Goal: Information Seeking & Learning: Find specific fact

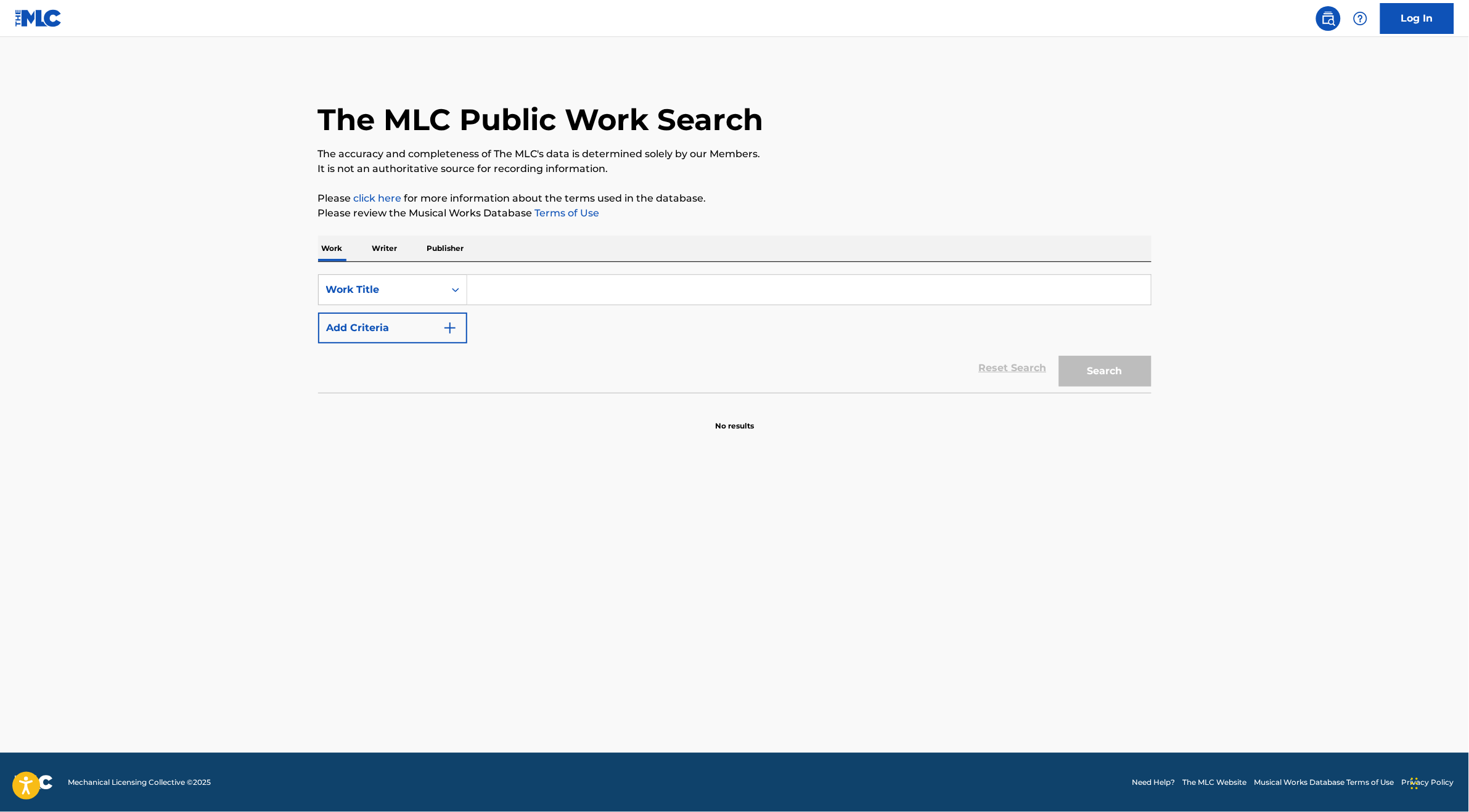
click at [381, 247] on p "Writer" at bounding box center [385, 248] width 33 height 26
click at [504, 293] on input "Search Form" at bounding box center [808, 289] width 683 height 29
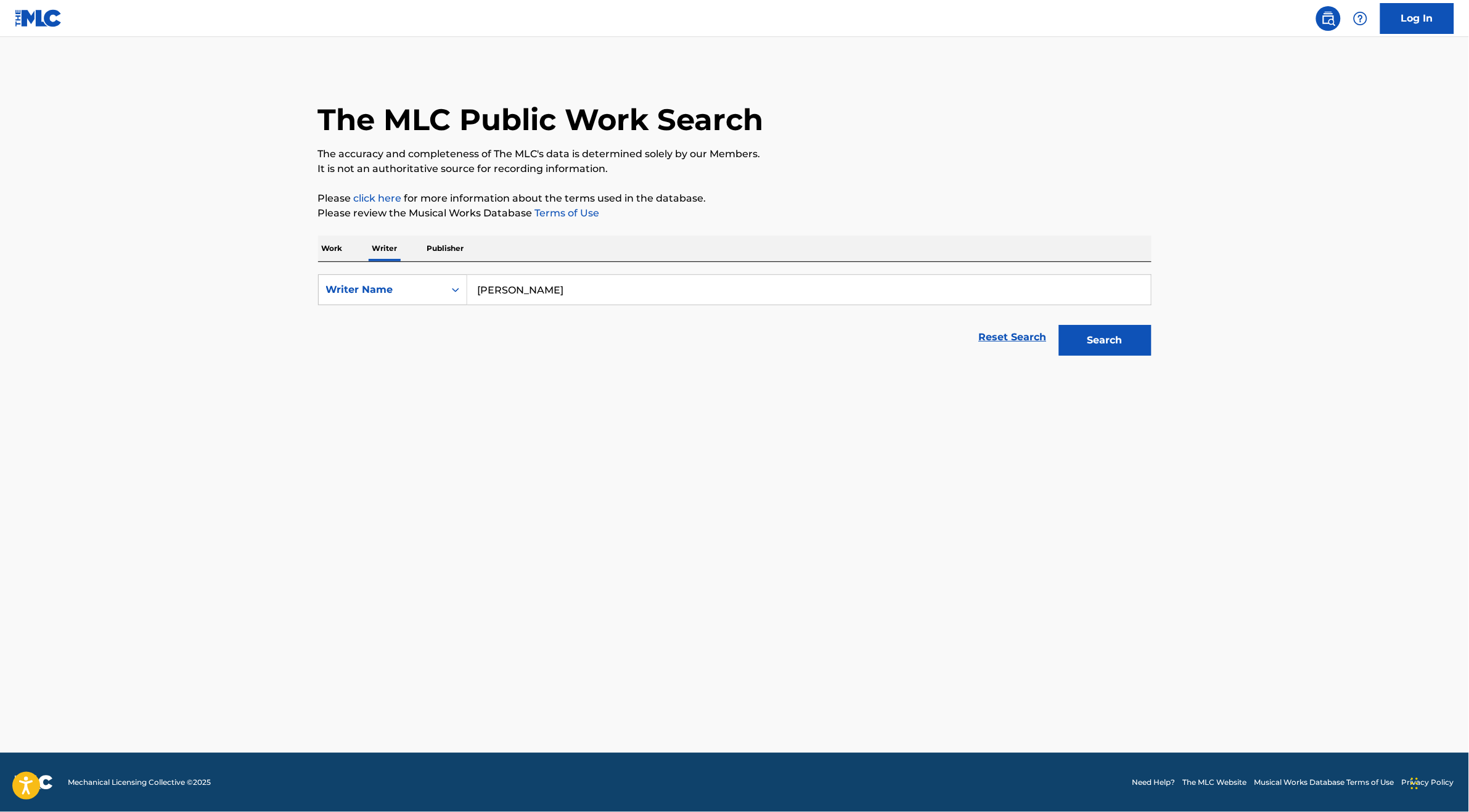
type input "[PERSON_NAME]"
click at [1059, 325] on button "Search" at bounding box center [1105, 340] width 92 height 31
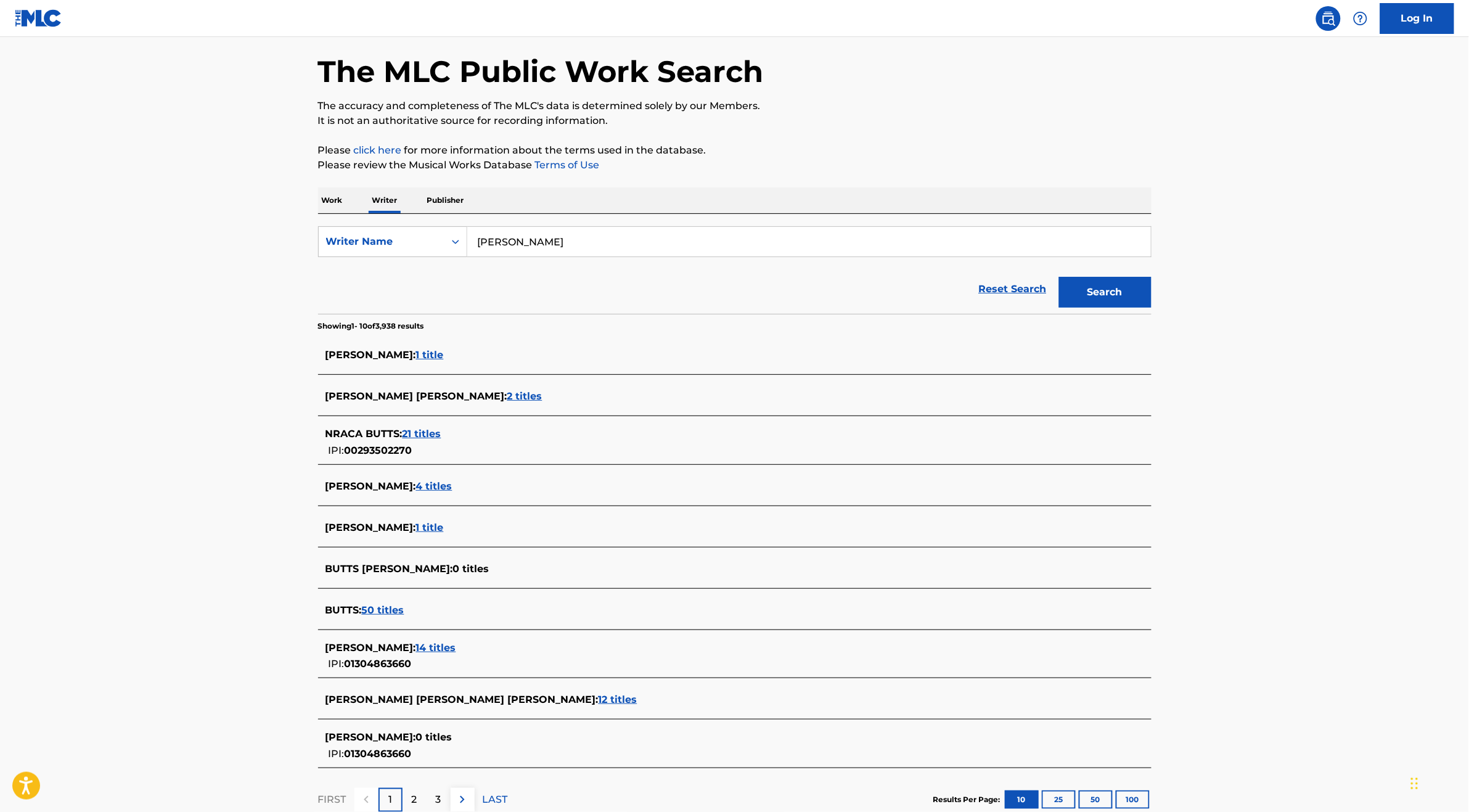
scroll to position [58, 0]
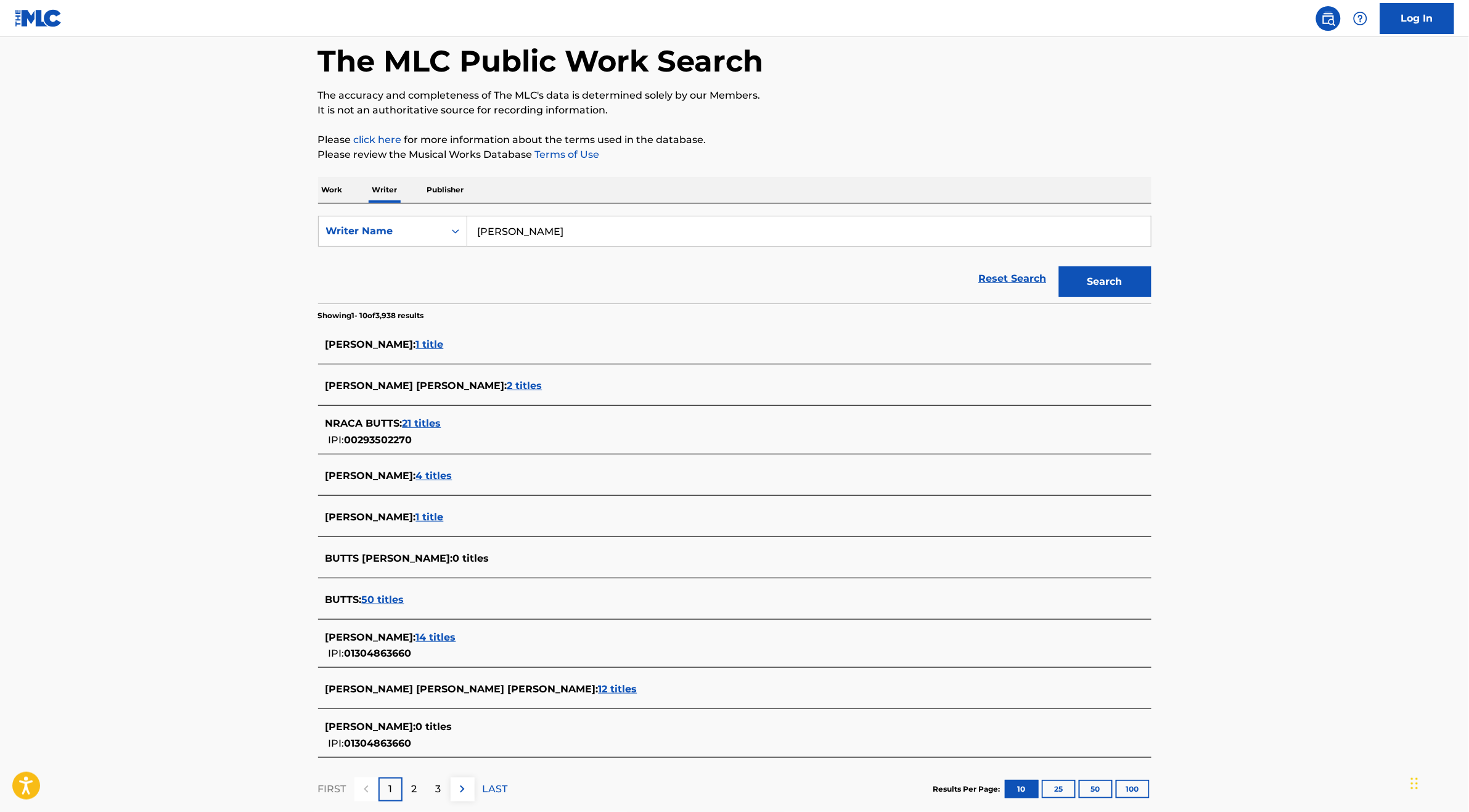
click at [439, 635] on span "14 titles" at bounding box center [436, 637] width 40 height 11
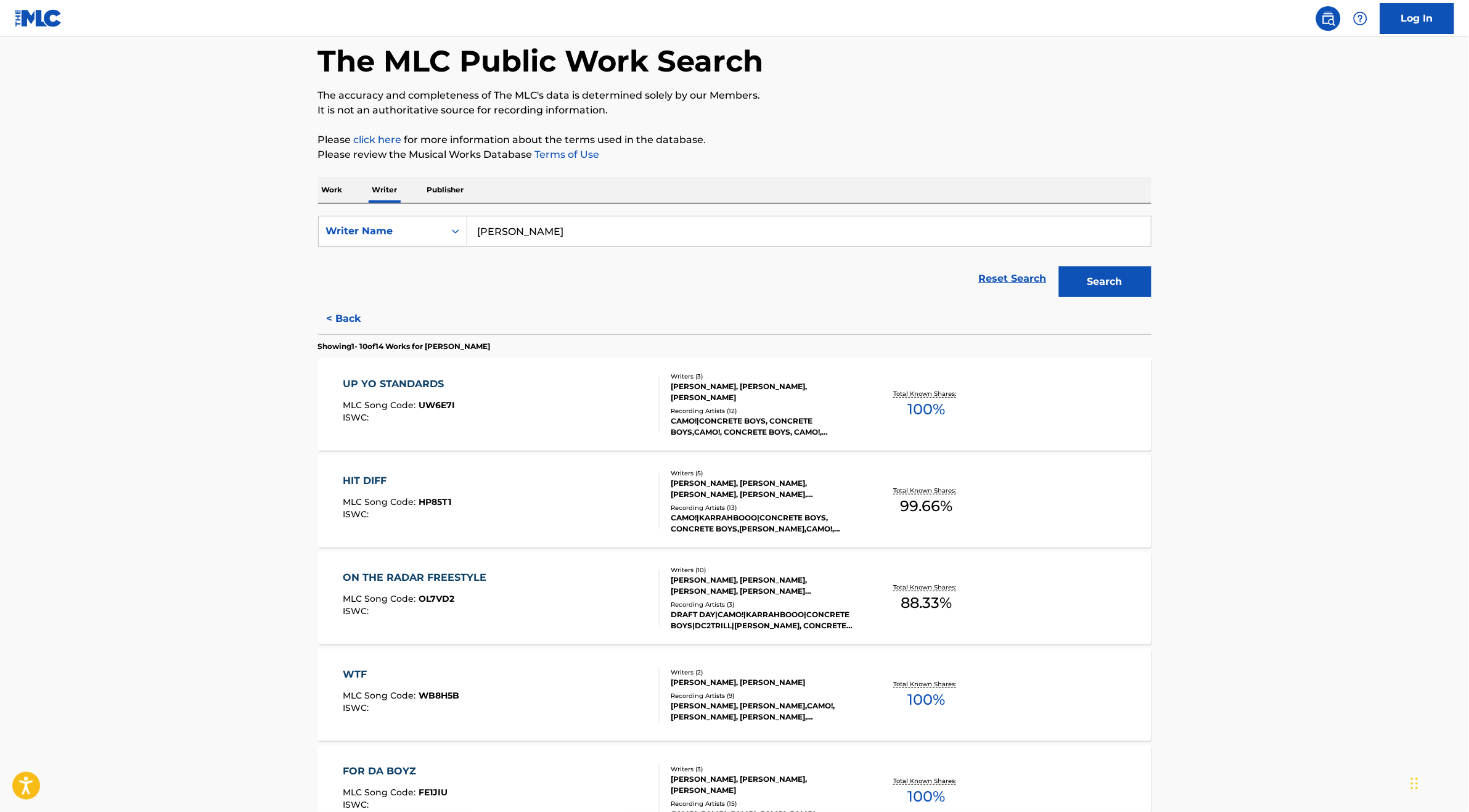
click at [611, 406] on div "UP YO STANDARDS MLC Song Code : UW6E7I ISWC :" at bounding box center [501, 404] width 317 height 56
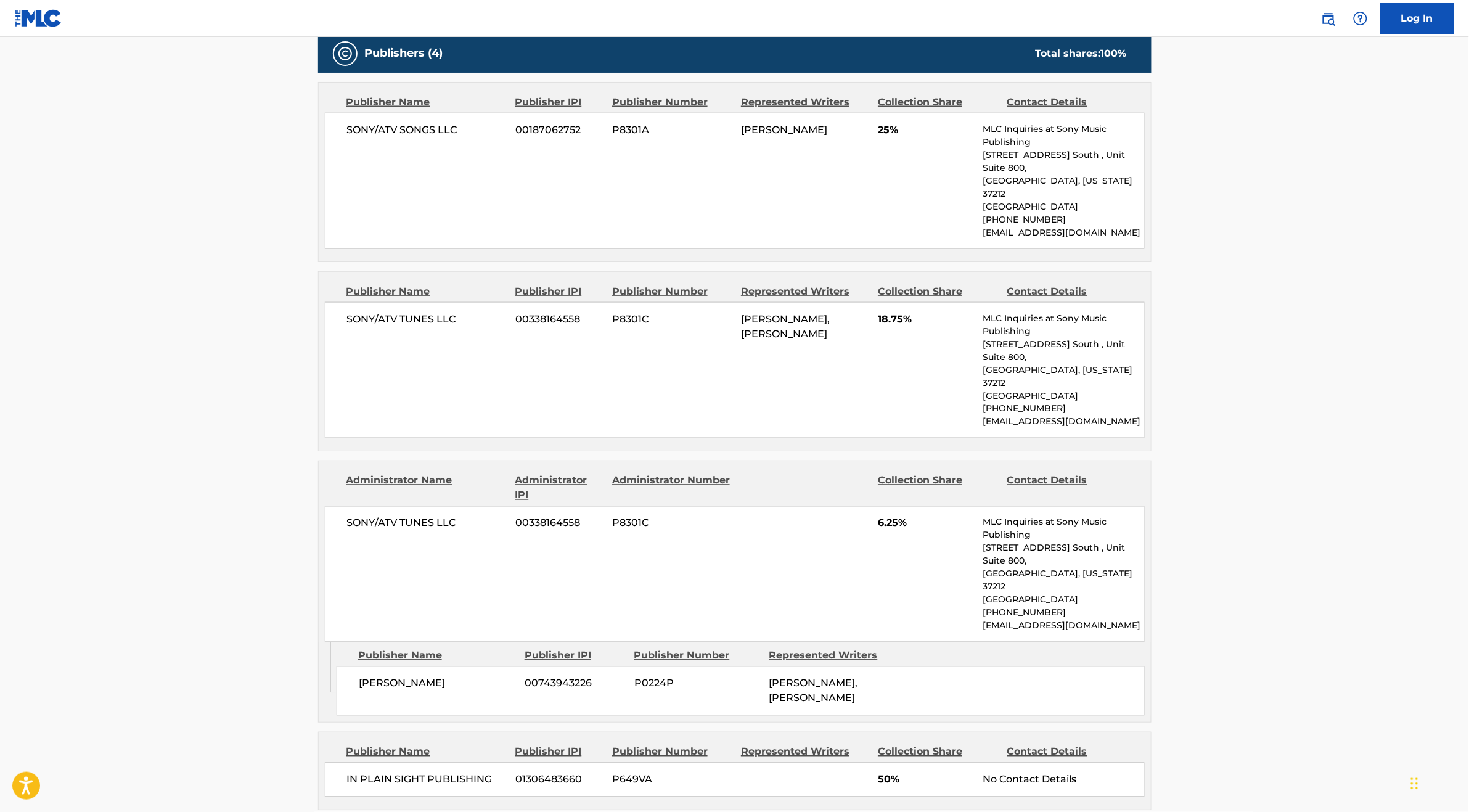
scroll to position [578, 0]
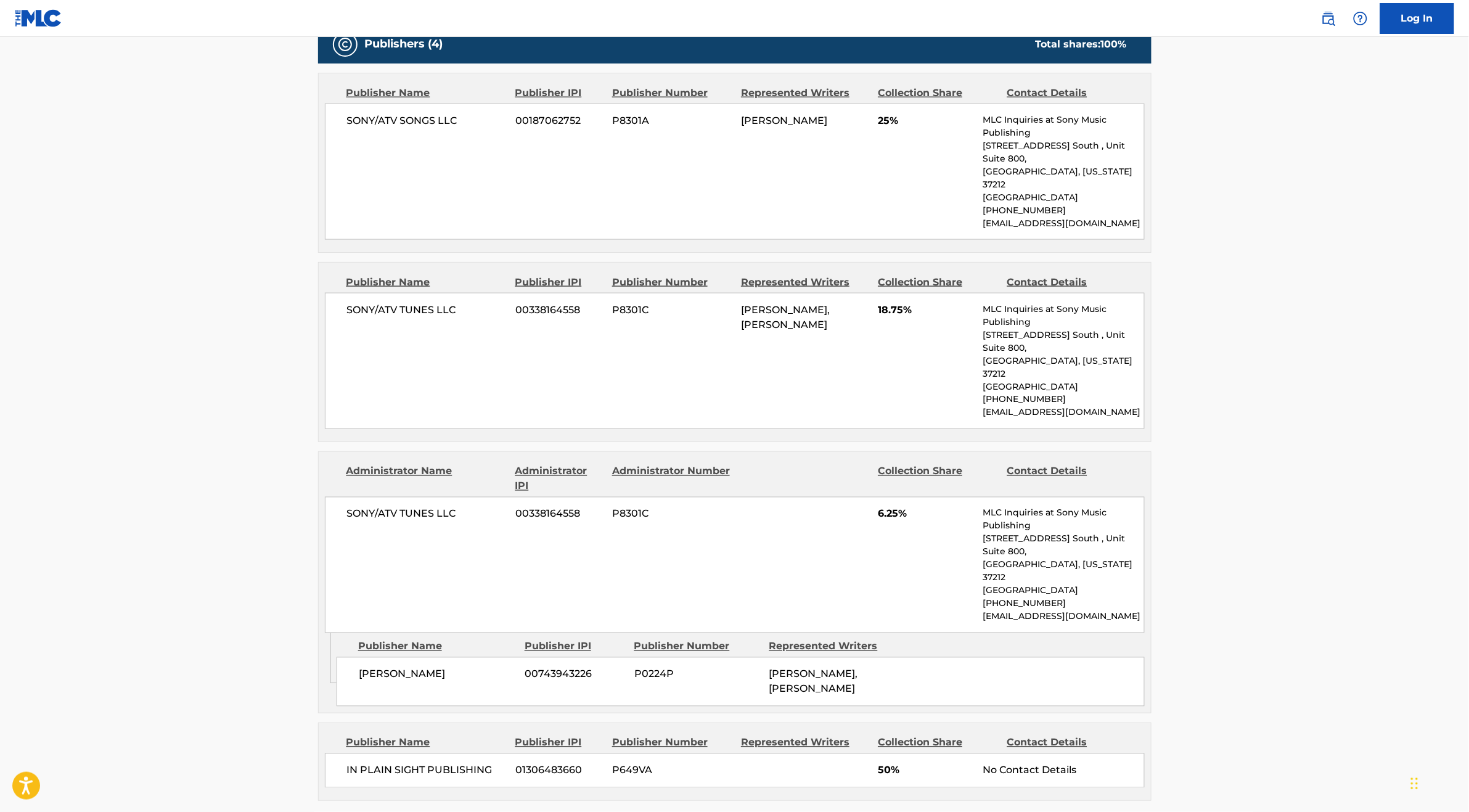
click at [478, 763] on span "IN PLAIN SIGHT PUBLISHING" at bounding box center [427, 771] width 160 height 15
drag, startPoint x: 490, startPoint y: 693, endPoint x: 397, endPoint y: 687, distance: 93.2
click at [397, 753] on div "IN PLAIN SIGHT PUBLISHING [PHONE_NUMBER] P649VA 50% No Contact Details" at bounding box center [734, 770] width 820 height 35
copy span "IN PLAIN SIGHT PUBLISHING"
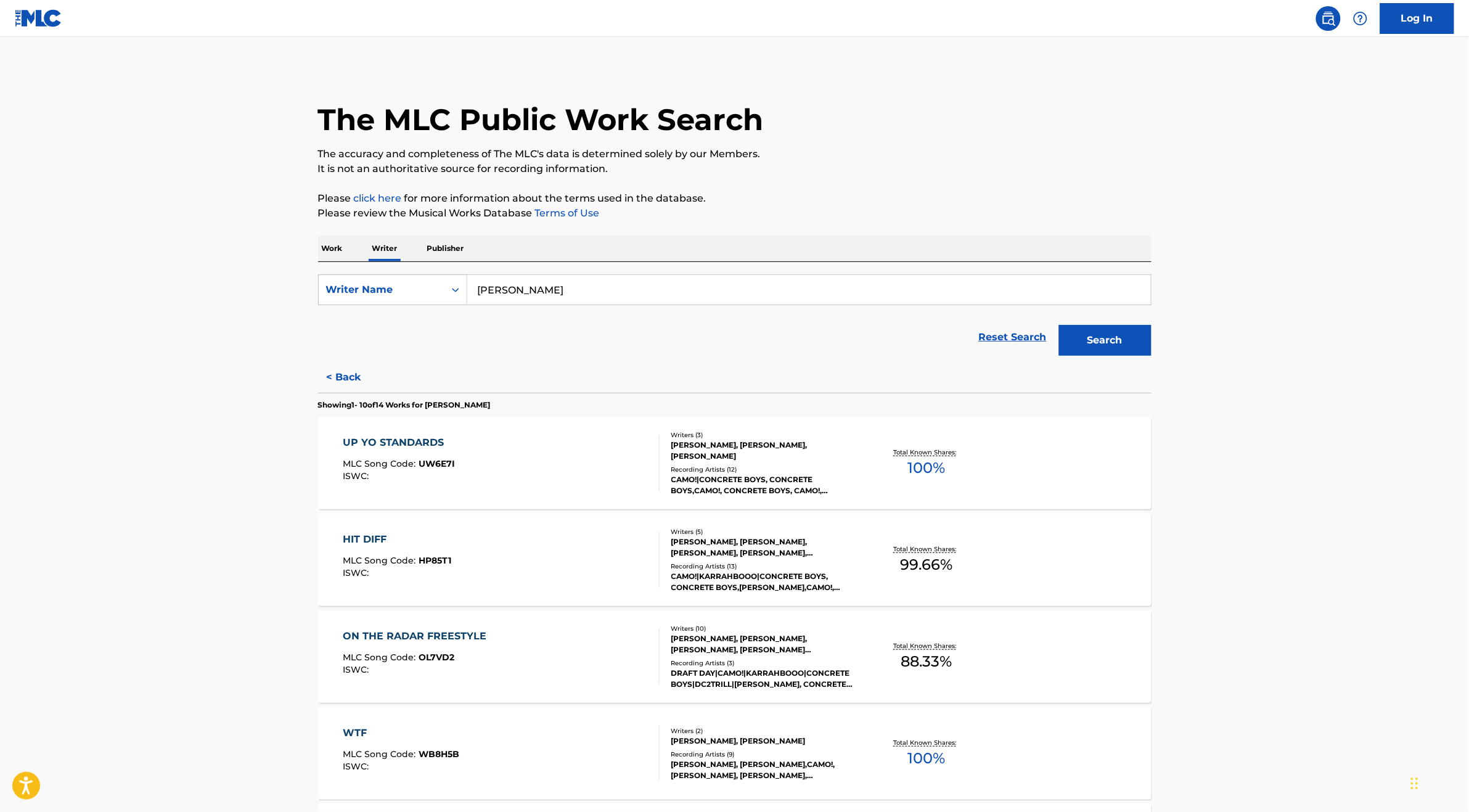
click at [504, 540] on div "HIT DIFF MLC Song Code : HP85T1 ISWC :" at bounding box center [501, 559] width 317 height 56
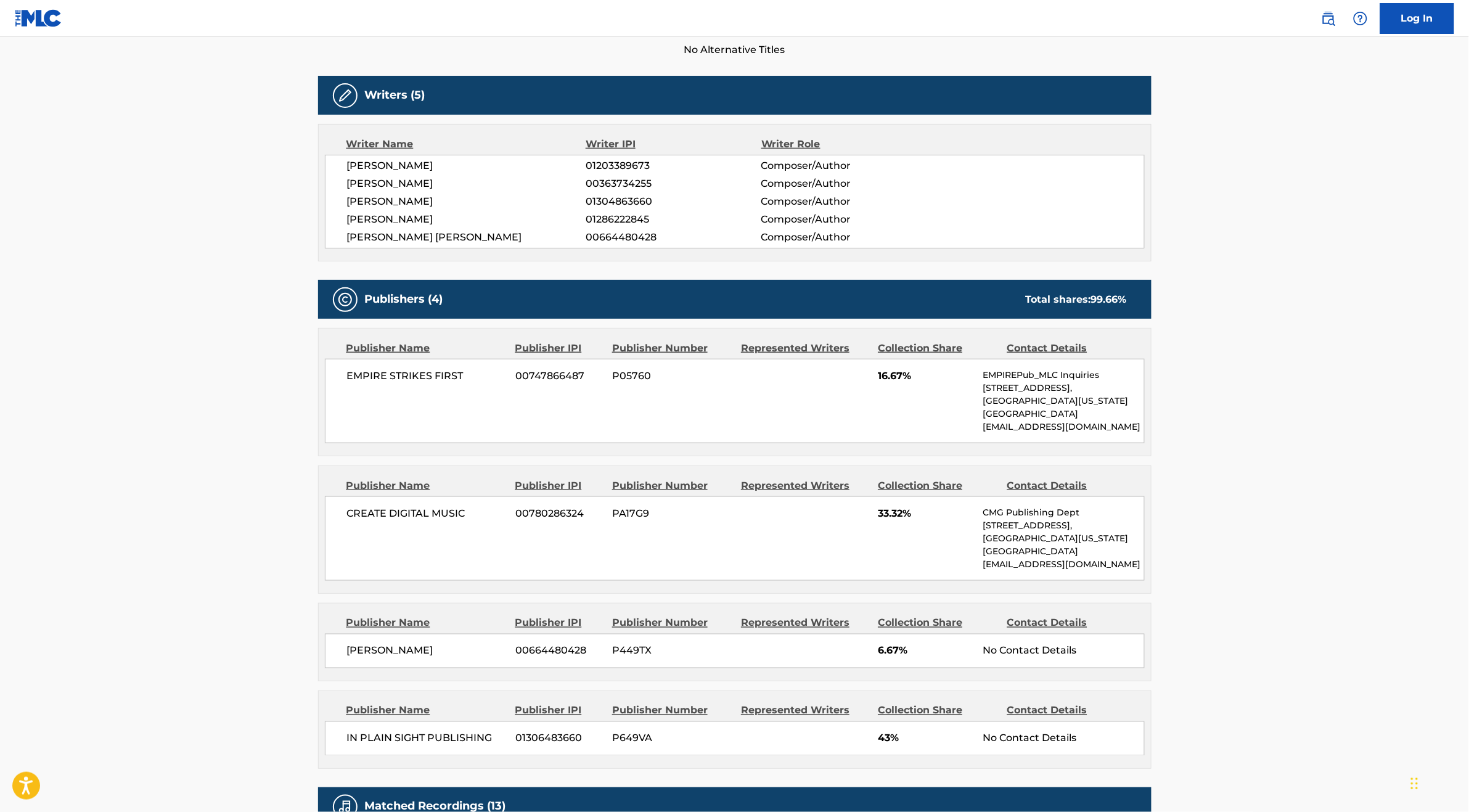
scroll to position [368, 0]
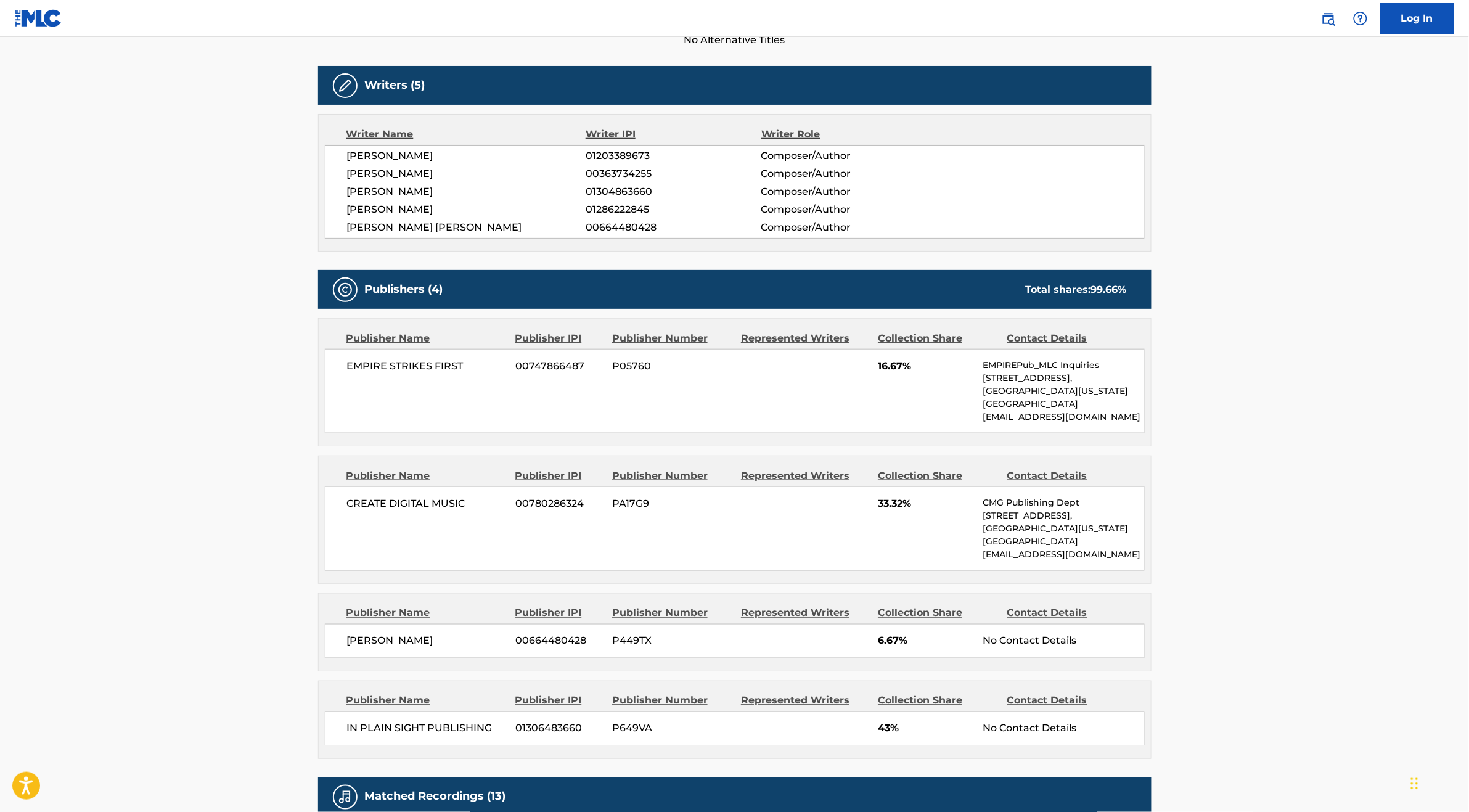
click at [599, 731] on span "01306483660" at bounding box center [559, 728] width 88 height 15
drag, startPoint x: 585, startPoint y: 730, endPoint x: 534, endPoint y: 733, distance: 51.1
click at [534, 733] on span "01306483660" at bounding box center [559, 728] width 88 height 15
drag, startPoint x: 528, startPoint y: 733, endPoint x: 521, endPoint y: 734, distance: 7.1
click at [521, 734] on span "01306483660" at bounding box center [559, 728] width 88 height 15
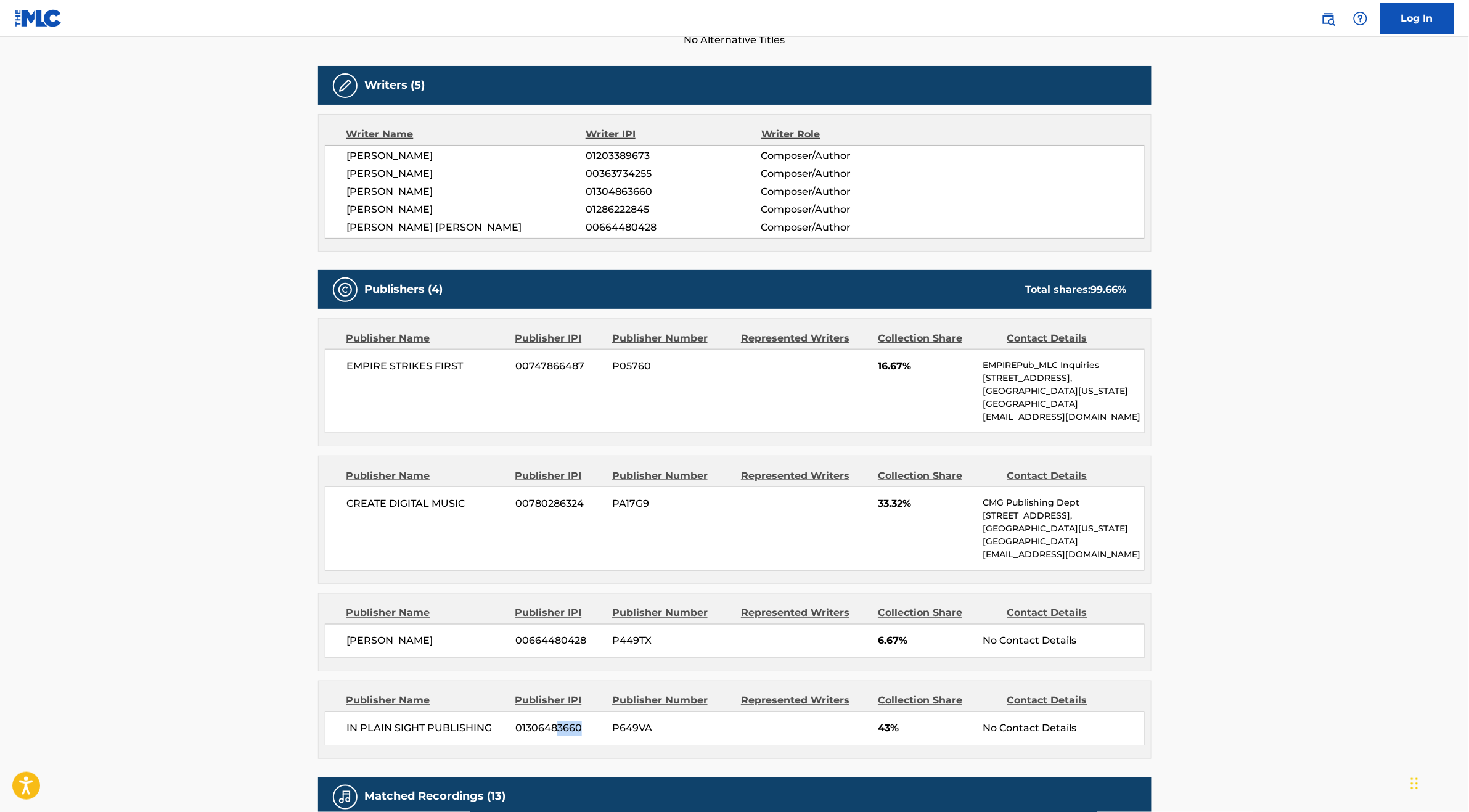
drag, startPoint x: 582, startPoint y: 730, endPoint x: 526, endPoint y: 734, distance: 56.1
click at [538, 733] on span "01306483660" at bounding box center [559, 728] width 88 height 15
drag, startPoint x: 524, startPoint y: 734, endPoint x: 532, endPoint y: 731, distance: 8.5
click at [519, 733] on span "01306483660" at bounding box center [559, 728] width 88 height 15
click at [548, 728] on span "01306483660" at bounding box center [559, 728] width 88 height 15
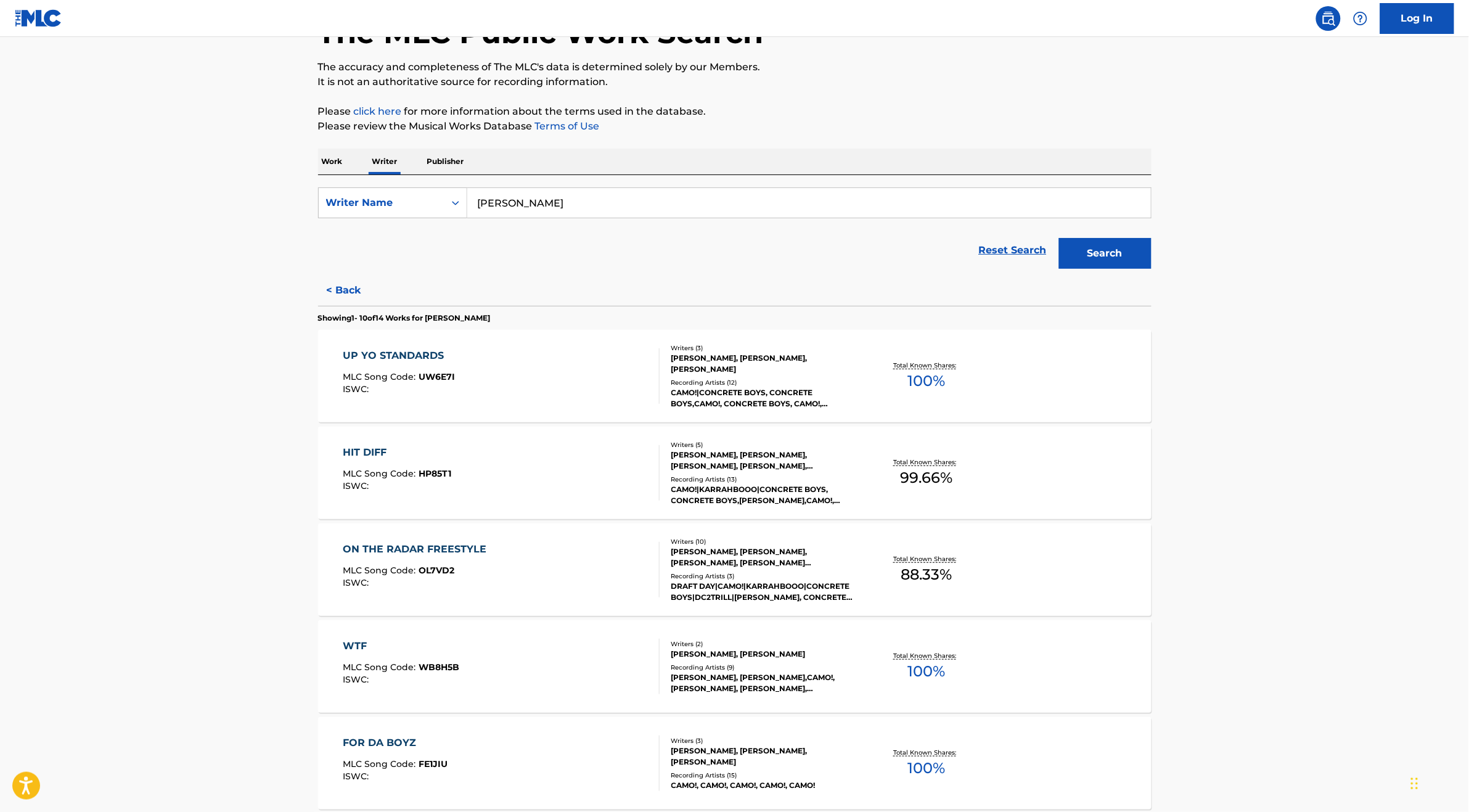
scroll to position [167, 0]
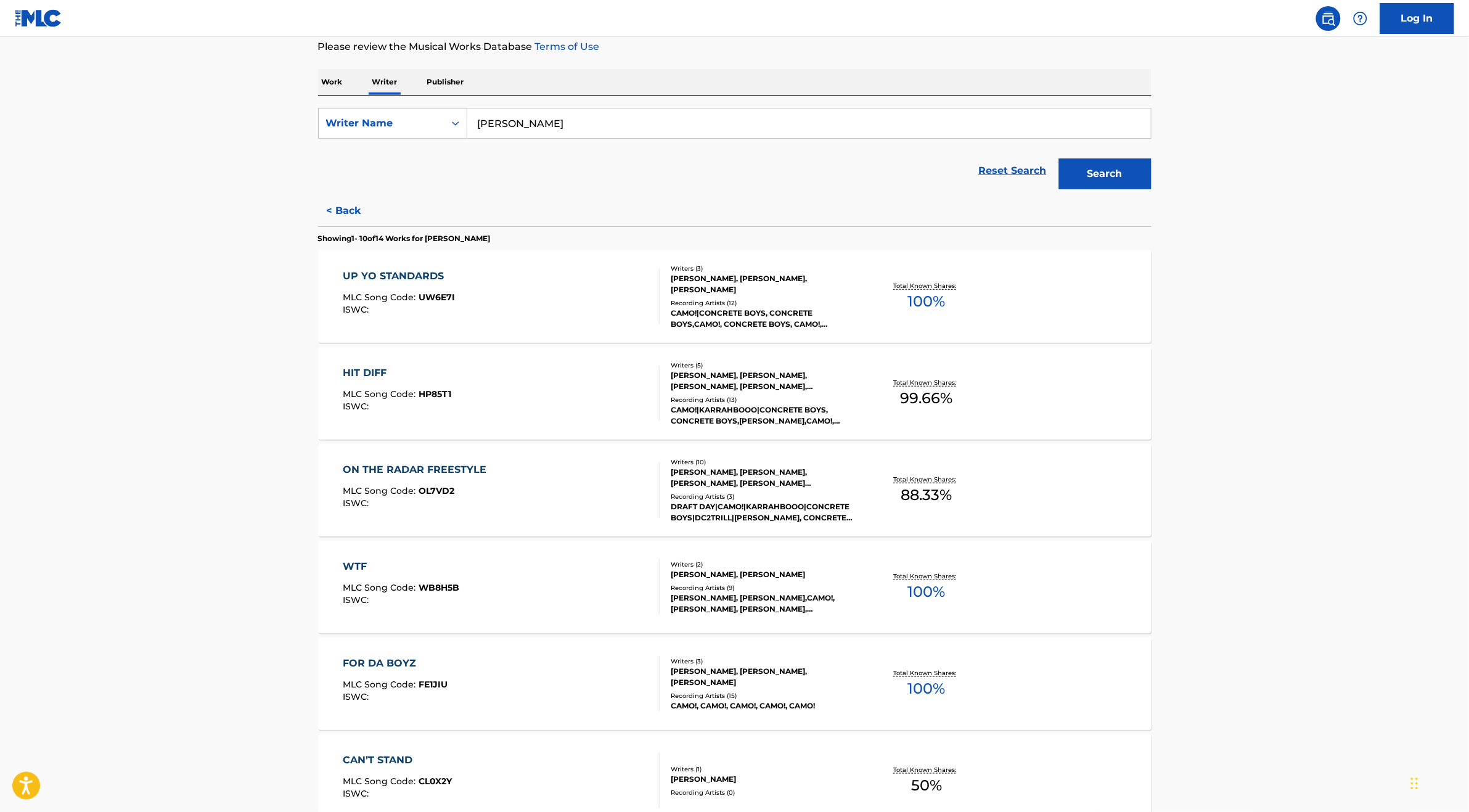
click at [556, 548] on div "WTF MLC Song Code : WB8H5B ISWC : Writers ( 2 ) [PERSON_NAME], [PERSON_NAME] Re…" at bounding box center [735, 586] width 834 height 92
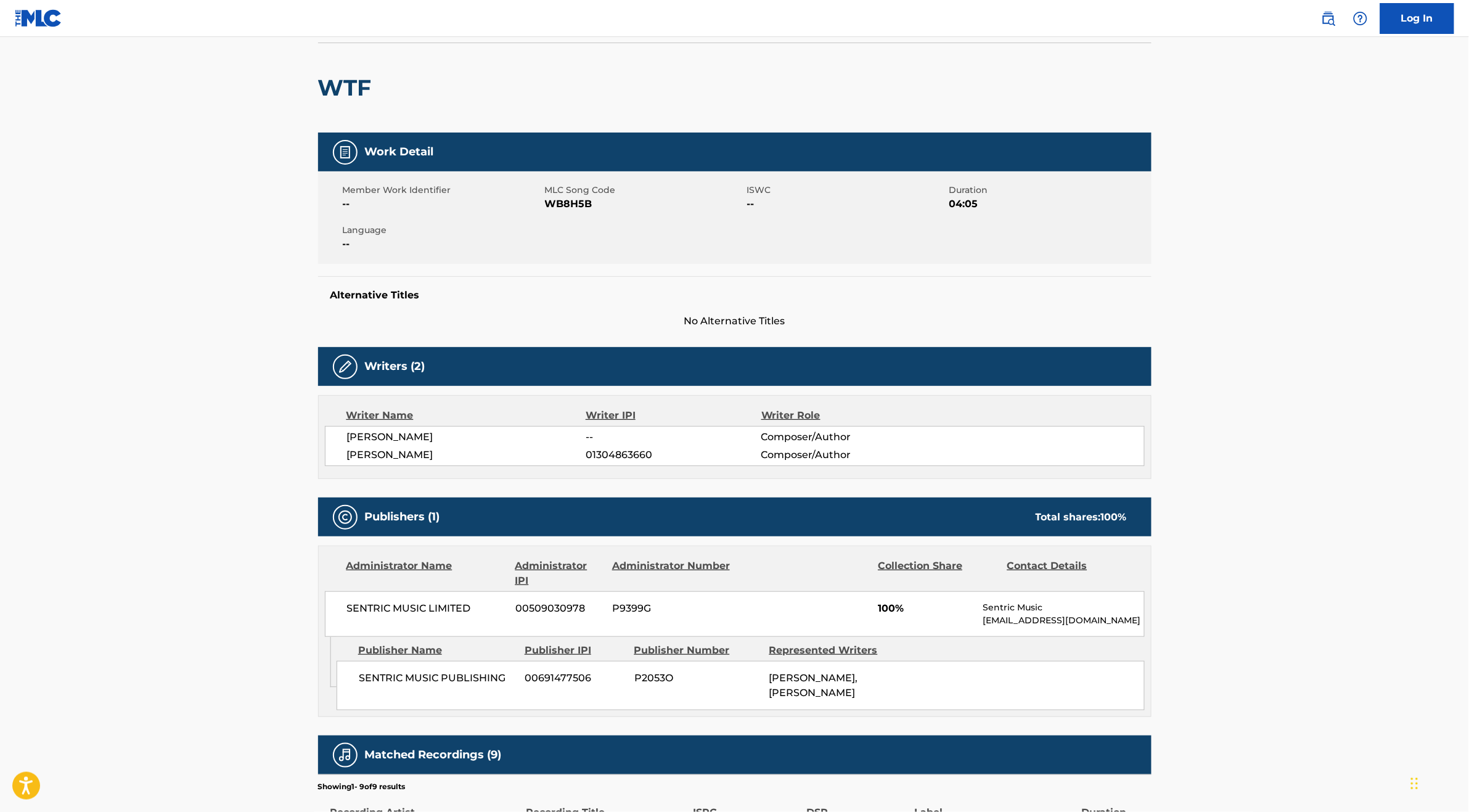
scroll to position [146, 0]
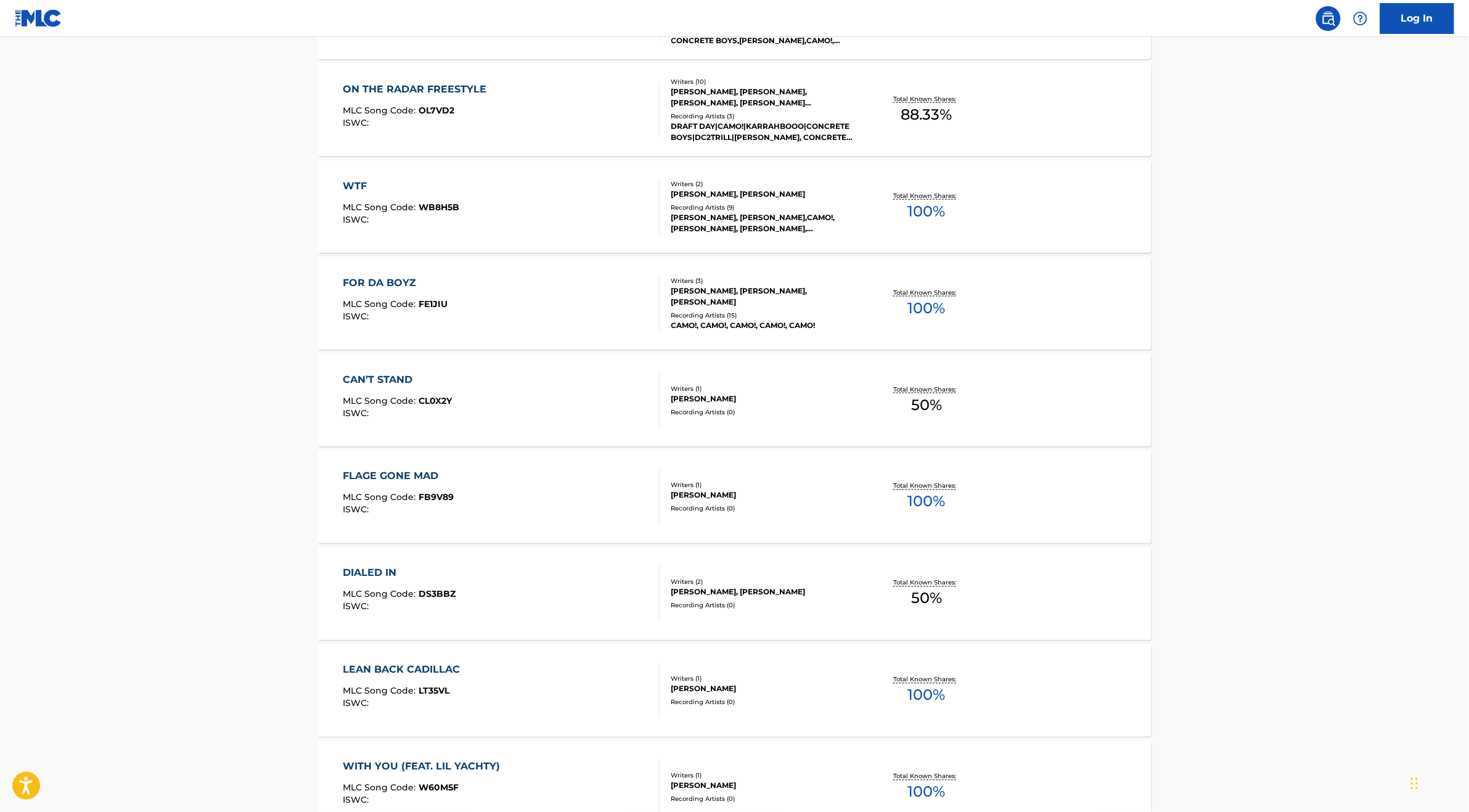
scroll to position [626, 0]
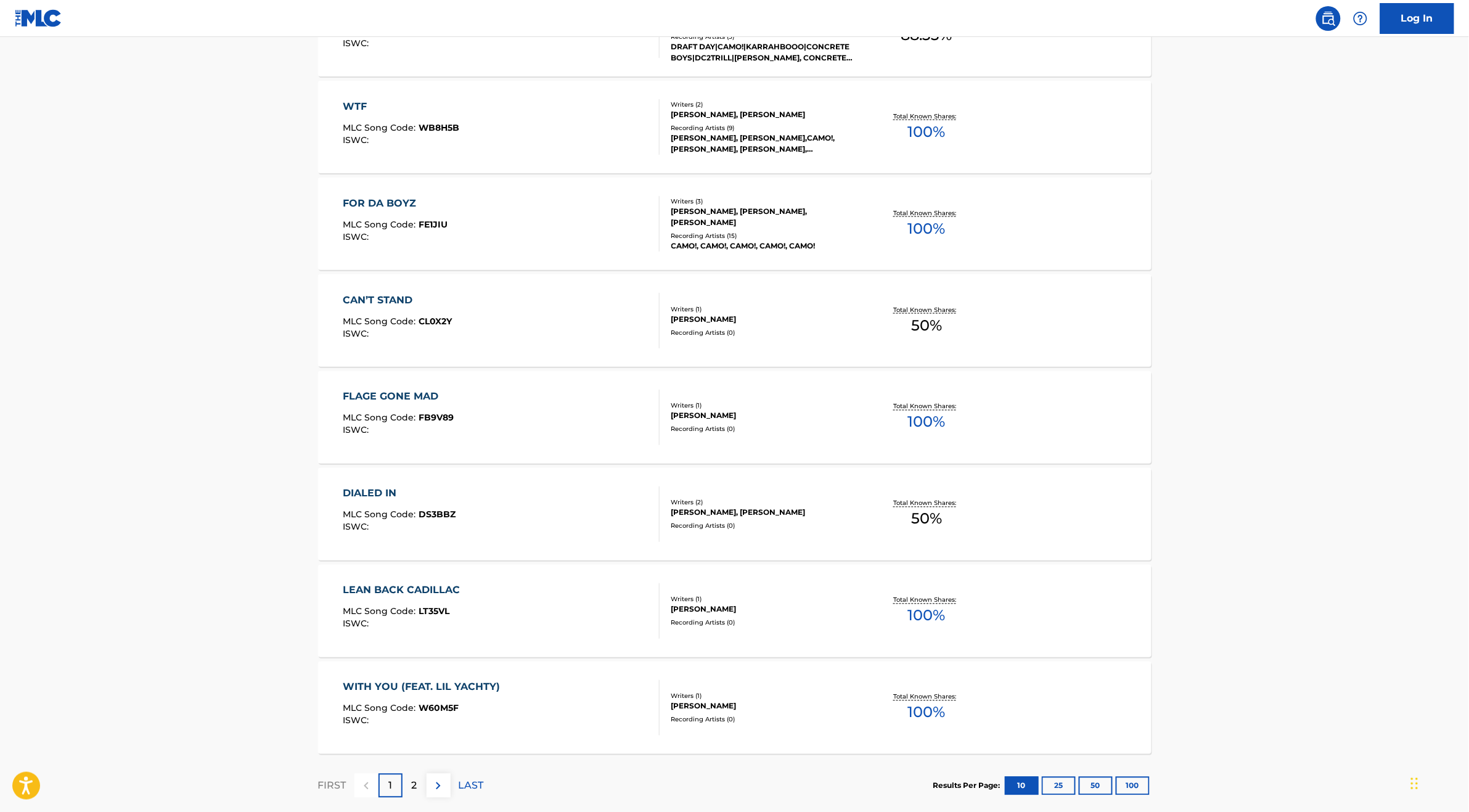
click at [522, 669] on div "WITH YOU (FEAT. [PERSON_NAME]) MLC Song Code : W60M5F ISWC : Writers ( 1 ) [PER…" at bounding box center [735, 708] width 834 height 92
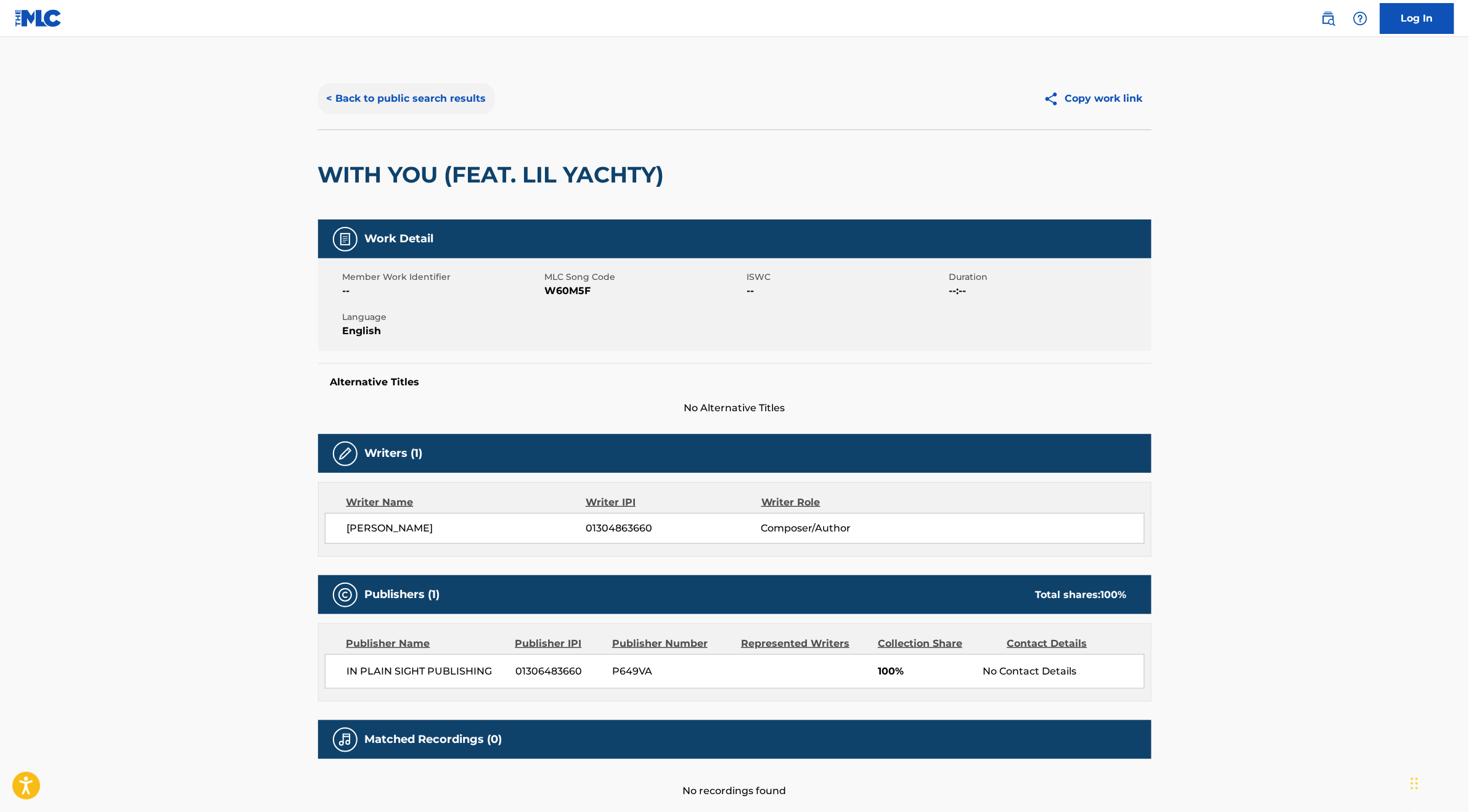
click at [455, 104] on button "< Back to public search results" at bounding box center [407, 98] width 177 height 31
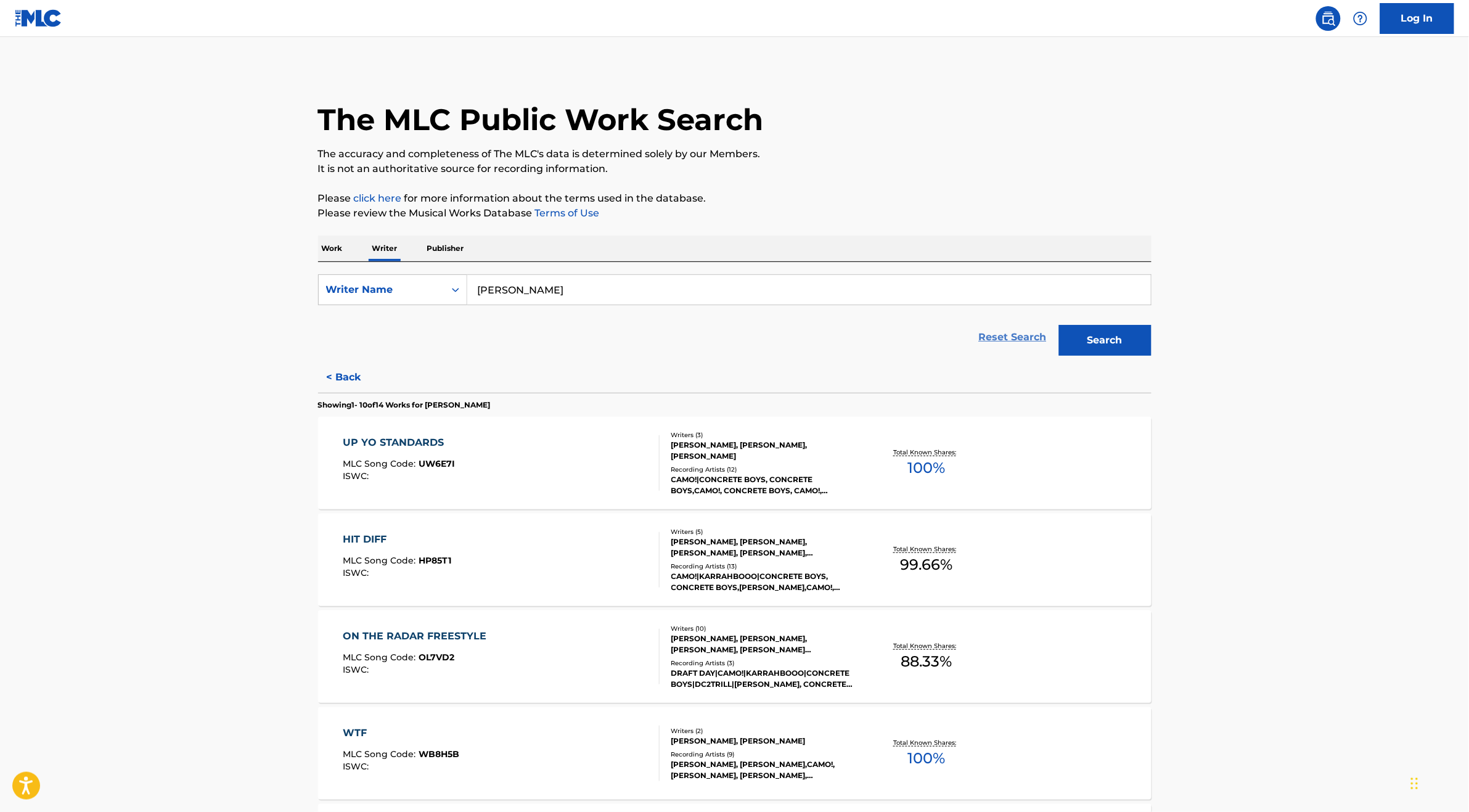
click at [1002, 328] on link "Reset Search" at bounding box center [1013, 337] width 80 height 27
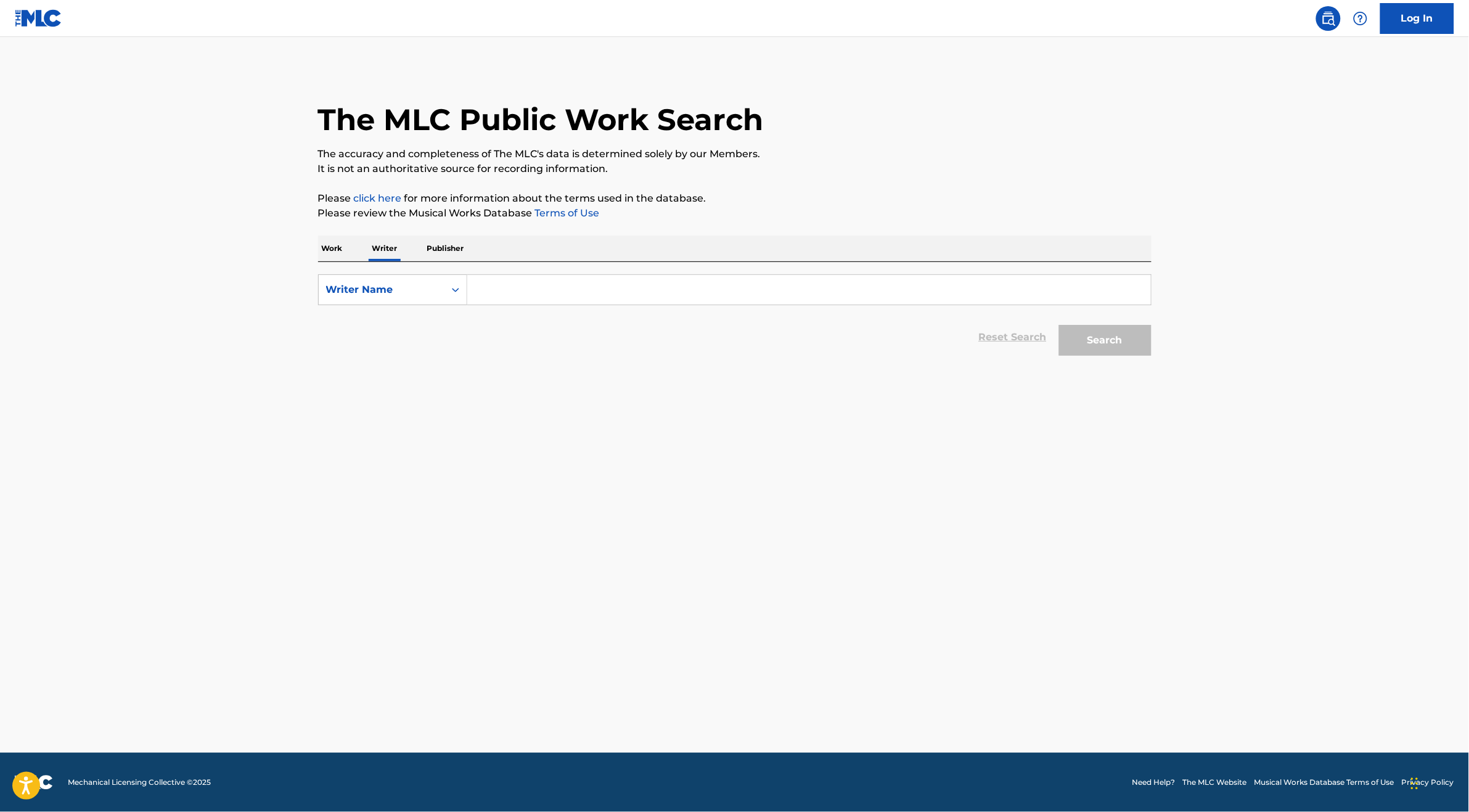
click at [329, 249] on p "Work" at bounding box center [332, 248] width 28 height 26
click at [503, 295] on input "Search Form" at bounding box center [808, 289] width 683 height 29
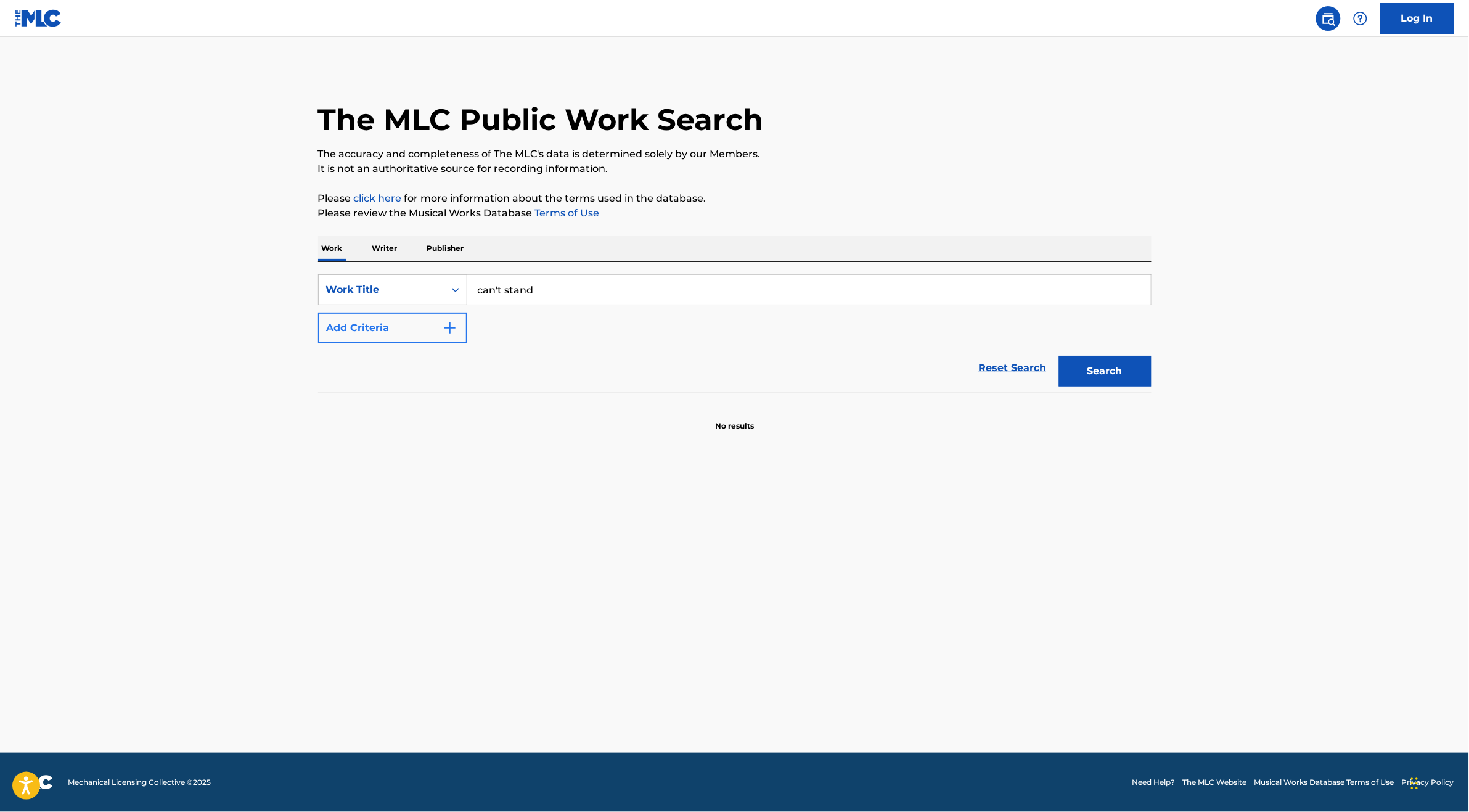
type input "can't stand"
click at [401, 318] on button "Add Criteria" at bounding box center [392, 327] width 150 height 31
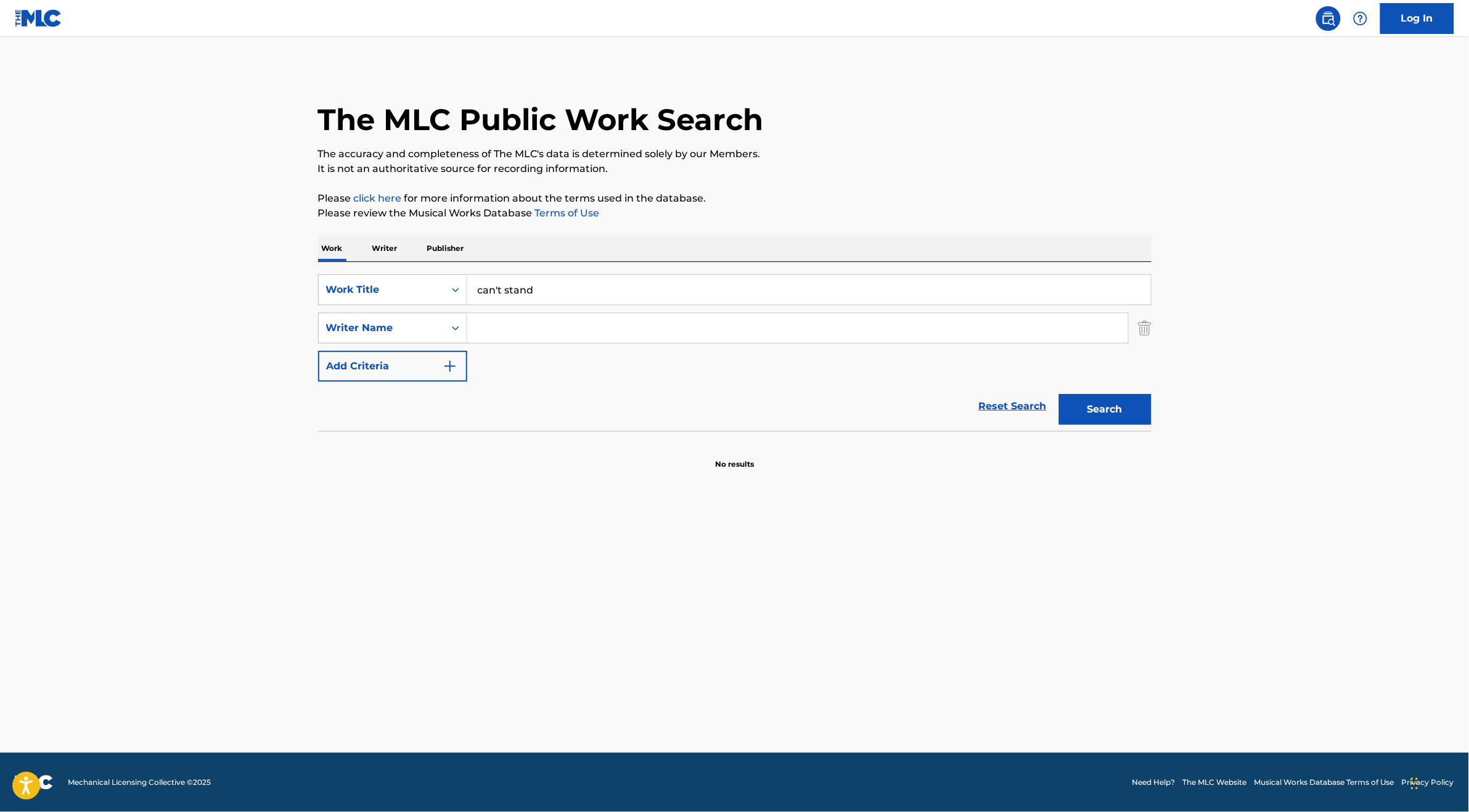
click at [494, 326] on input "Search Form" at bounding box center [797, 327] width 661 height 29
type input "[PERSON_NAME]"
click at [1084, 411] on button "Search" at bounding box center [1105, 409] width 92 height 31
click at [534, 289] on input "can't stand" at bounding box center [808, 289] width 683 height 29
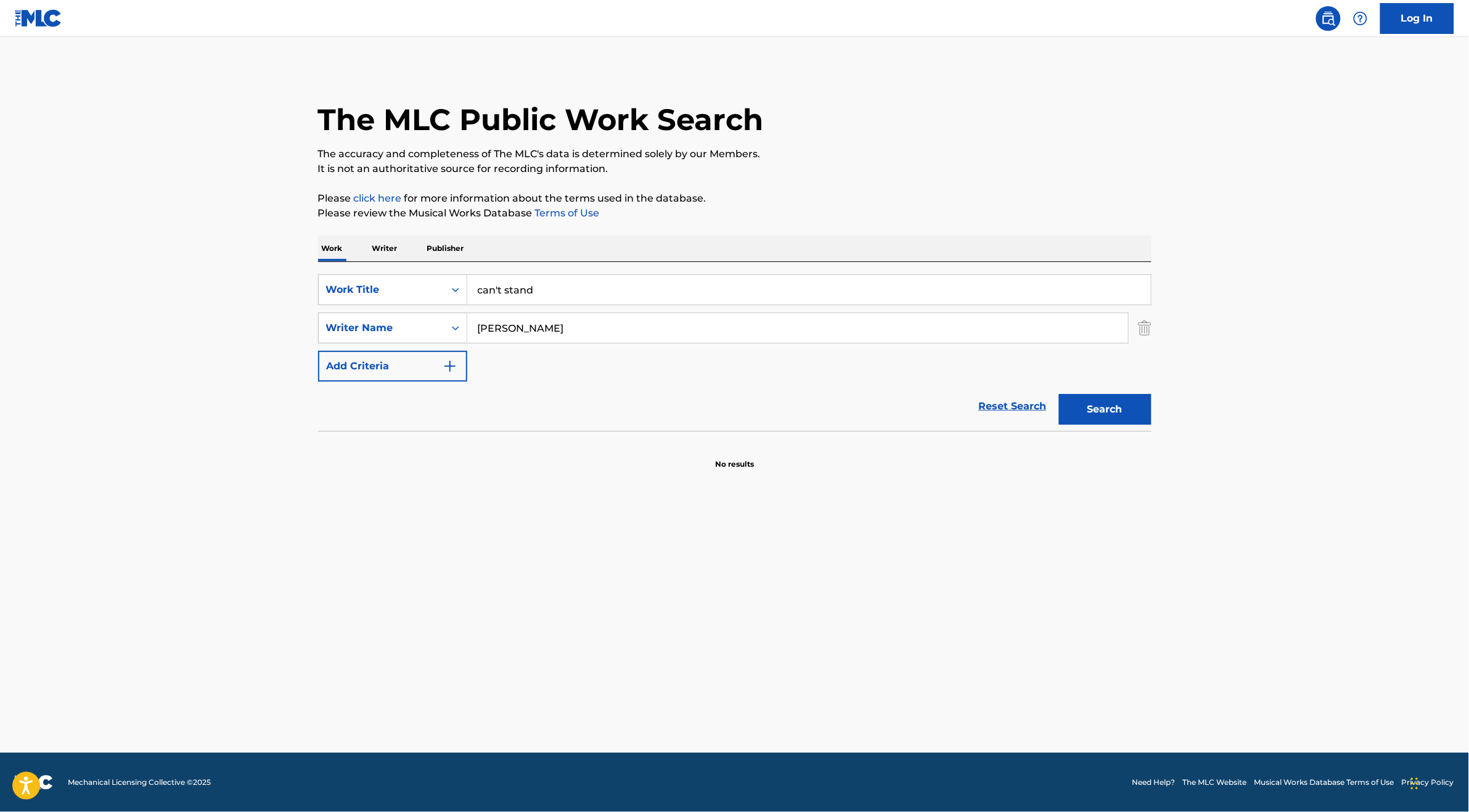
click at [534, 289] on input "can't stand" at bounding box center [808, 289] width 683 height 29
type input "wake up"
click at [523, 328] on input "[PERSON_NAME]" at bounding box center [797, 327] width 661 height 29
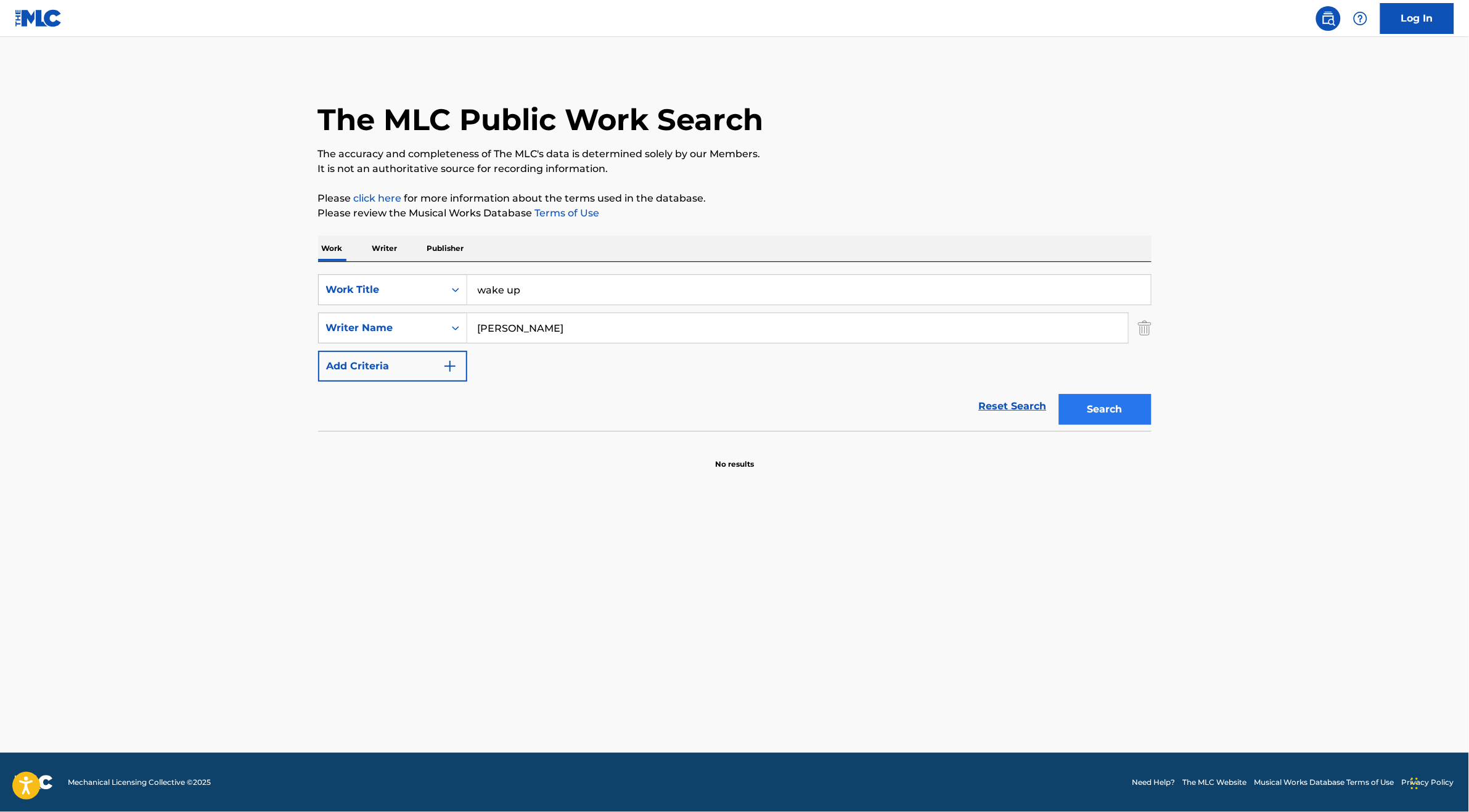
type input "[PERSON_NAME]"
click at [1109, 415] on button "Search" at bounding box center [1105, 409] width 92 height 31
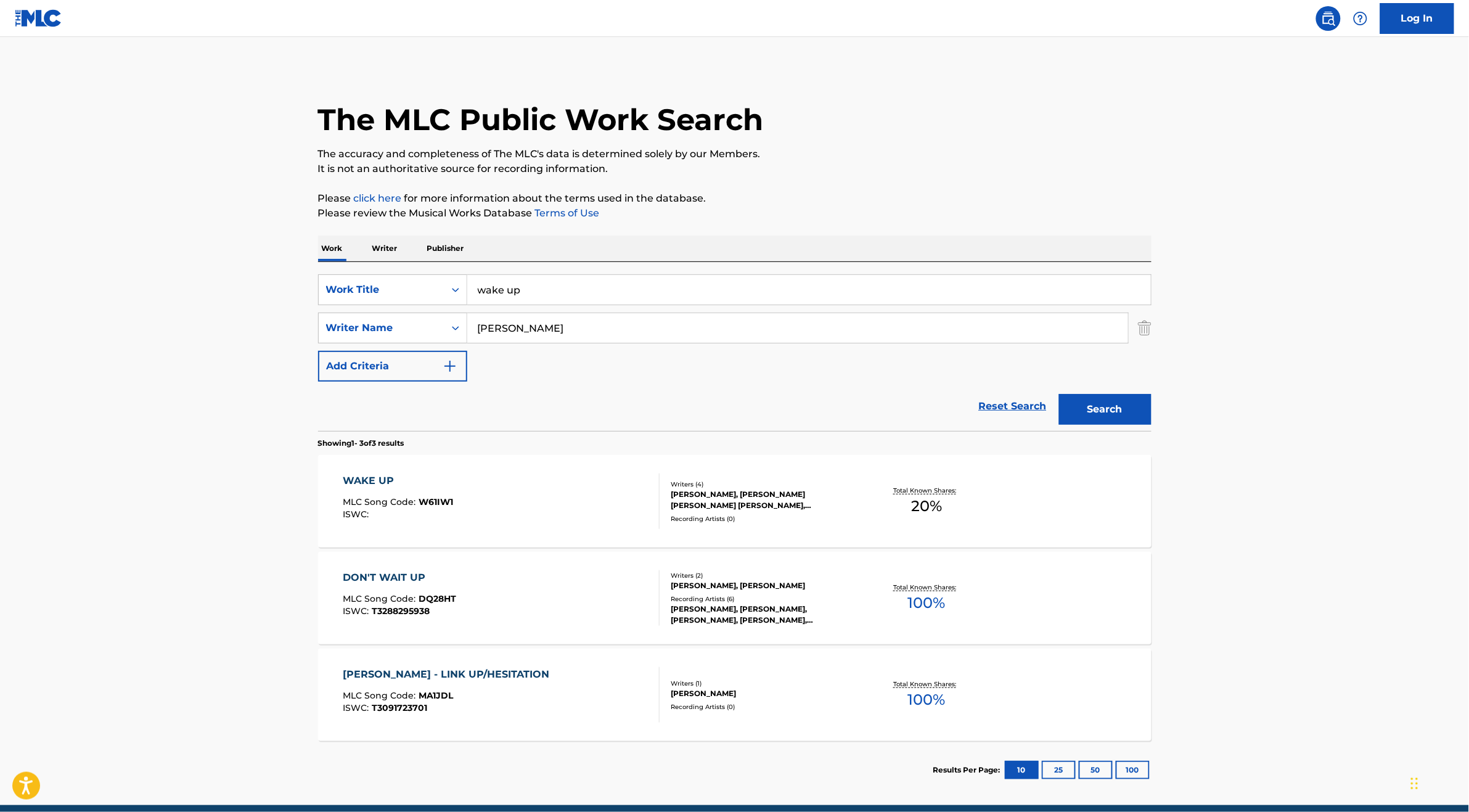
click at [572, 485] on div "WAKE UP MLC Song Code : W61IW1 ISWC :" at bounding box center [501, 501] width 317 height 56
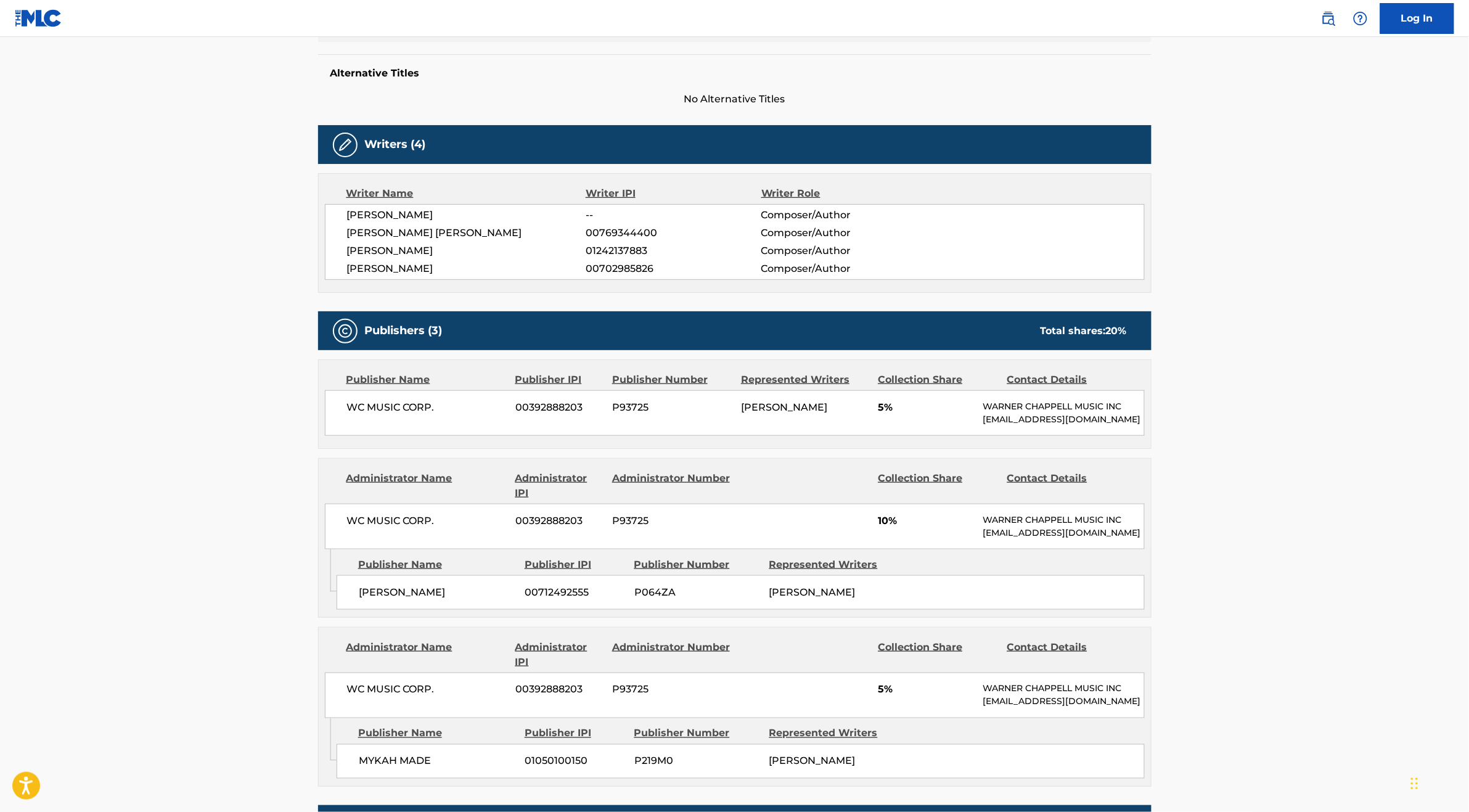
scroll to position [357, 0]
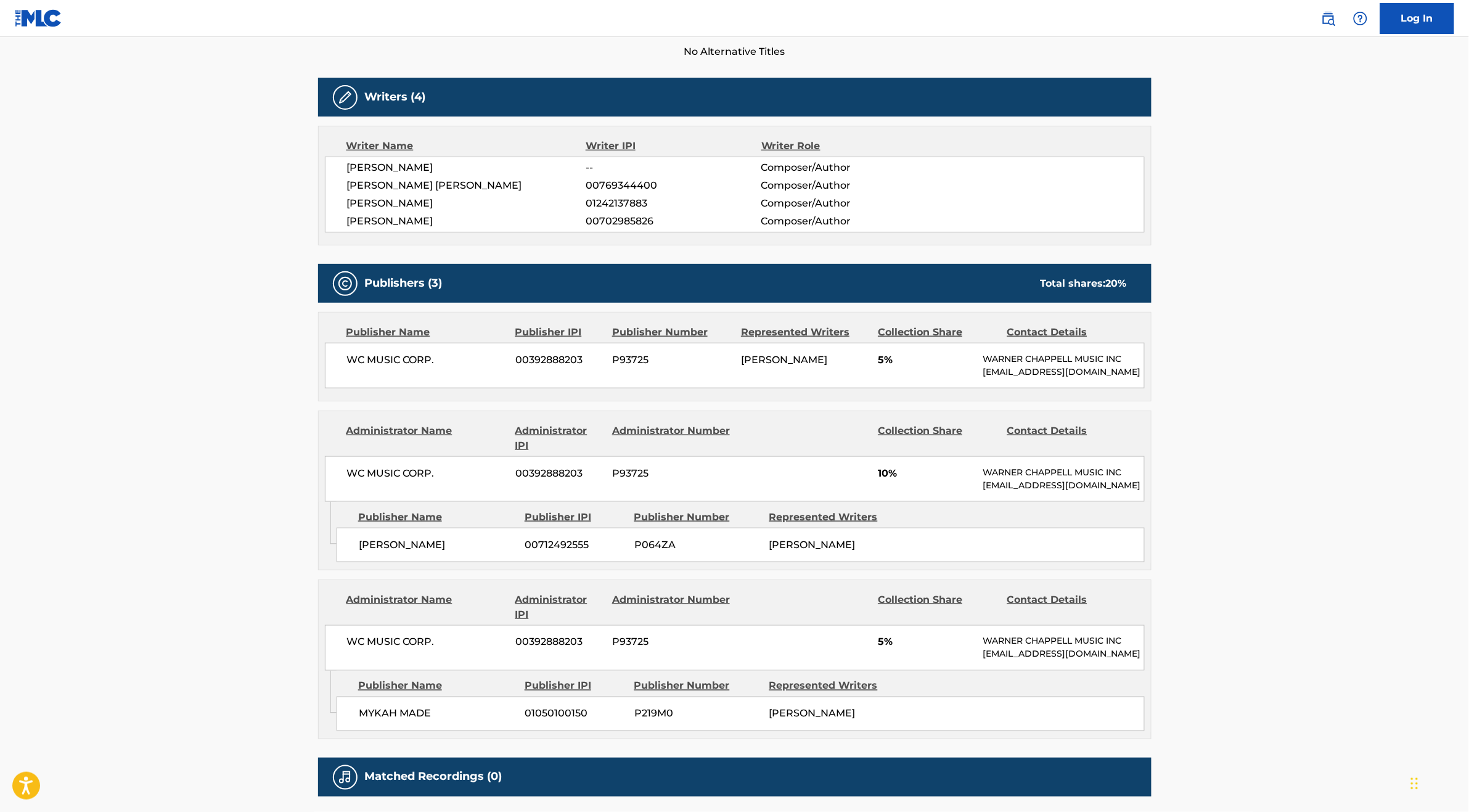
click at [466, 198] on span "[PERSON_NAME]" at bounding box center [467, 203] width 239 height 15
drag, startPoint x: 456, startPoint y: 185, endPoint x: 351, endPoint y: 182, distance: 105.0
click at [351, 182] on span "[PERSON_NAME] [PERSON_NAME]" at bounding box center [467, 185] width 239 height 15
copy span "[PERSON_NAME] [PERSON_NAME]"
